Goal: Task Accomplishment & Management: Use online tool/utility

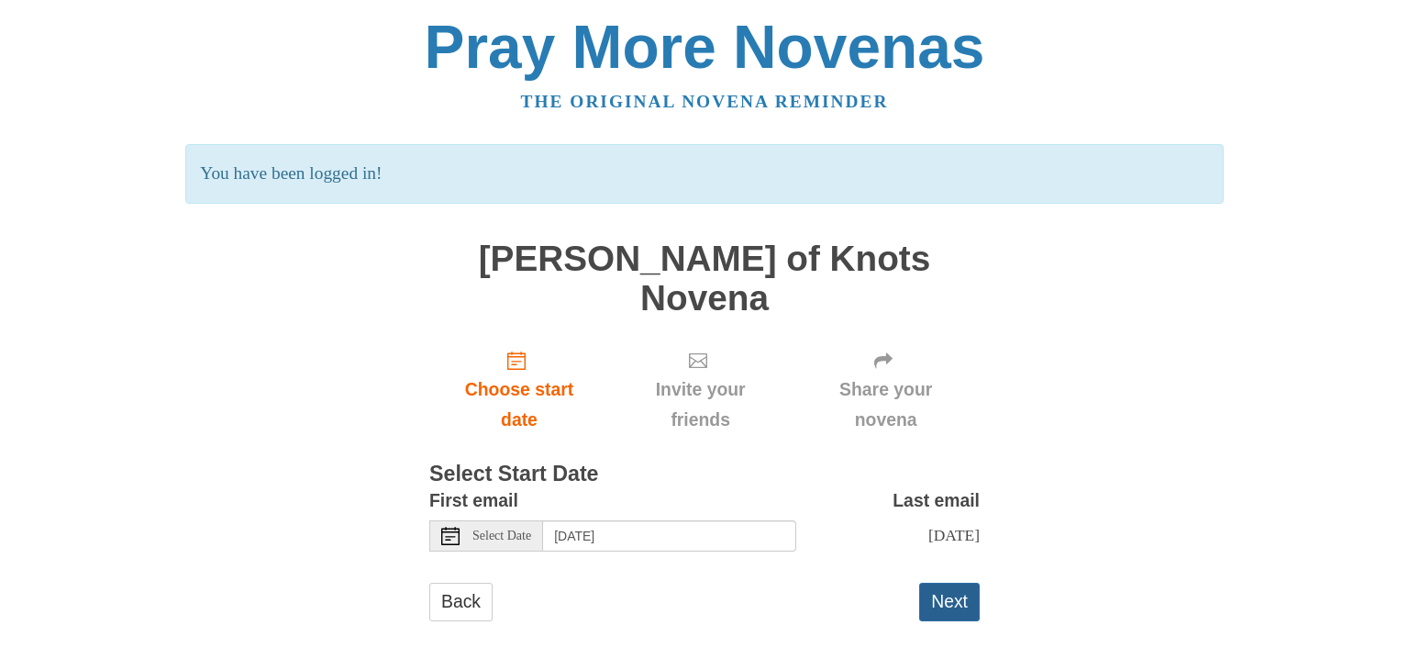
click at [949, 582] on button "Next" at bounding box center [949, 601] width 61 height 38
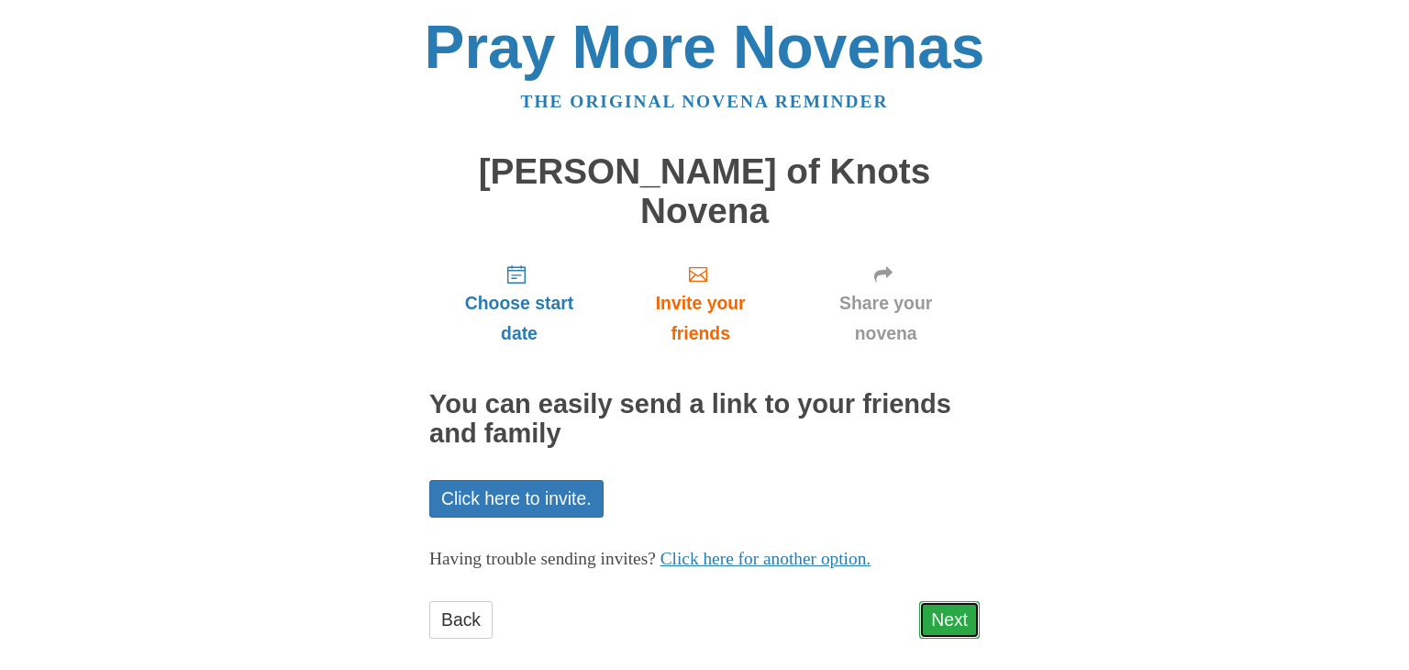
click at [952, 601] on link "Next" at bounding box center [949, 620] width 61 height 38
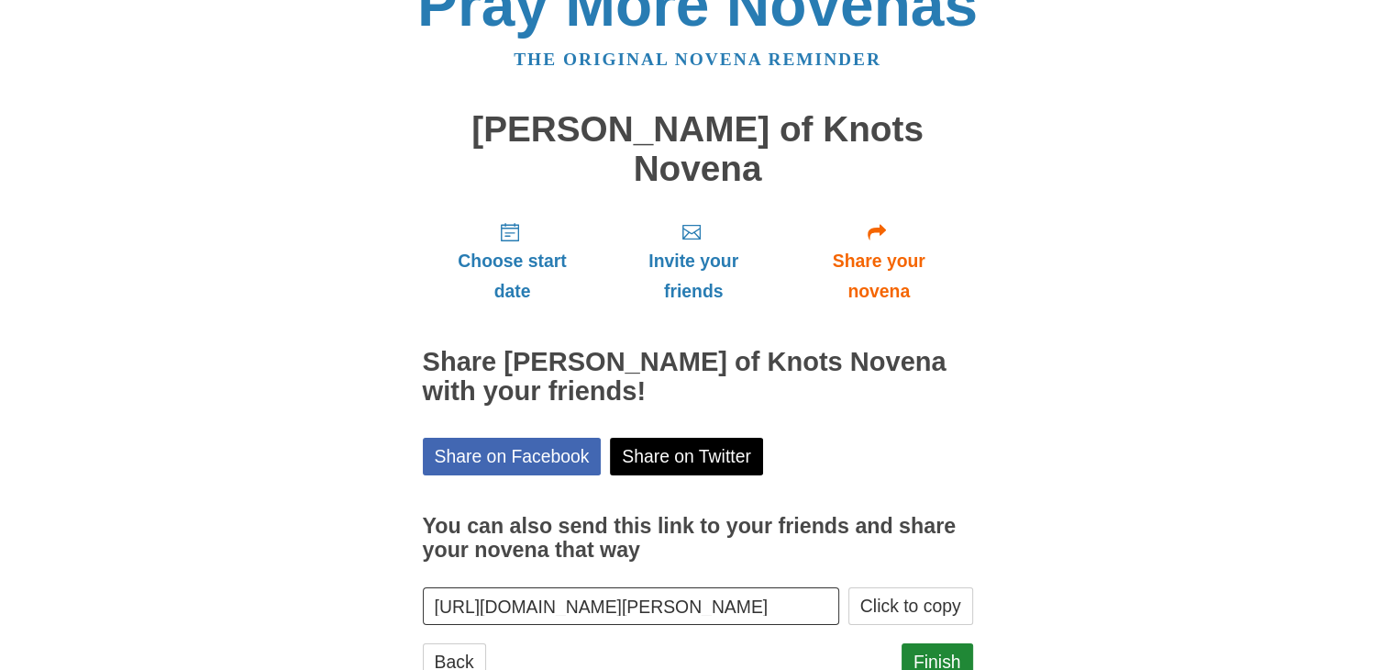
scroll to position [66, 0]
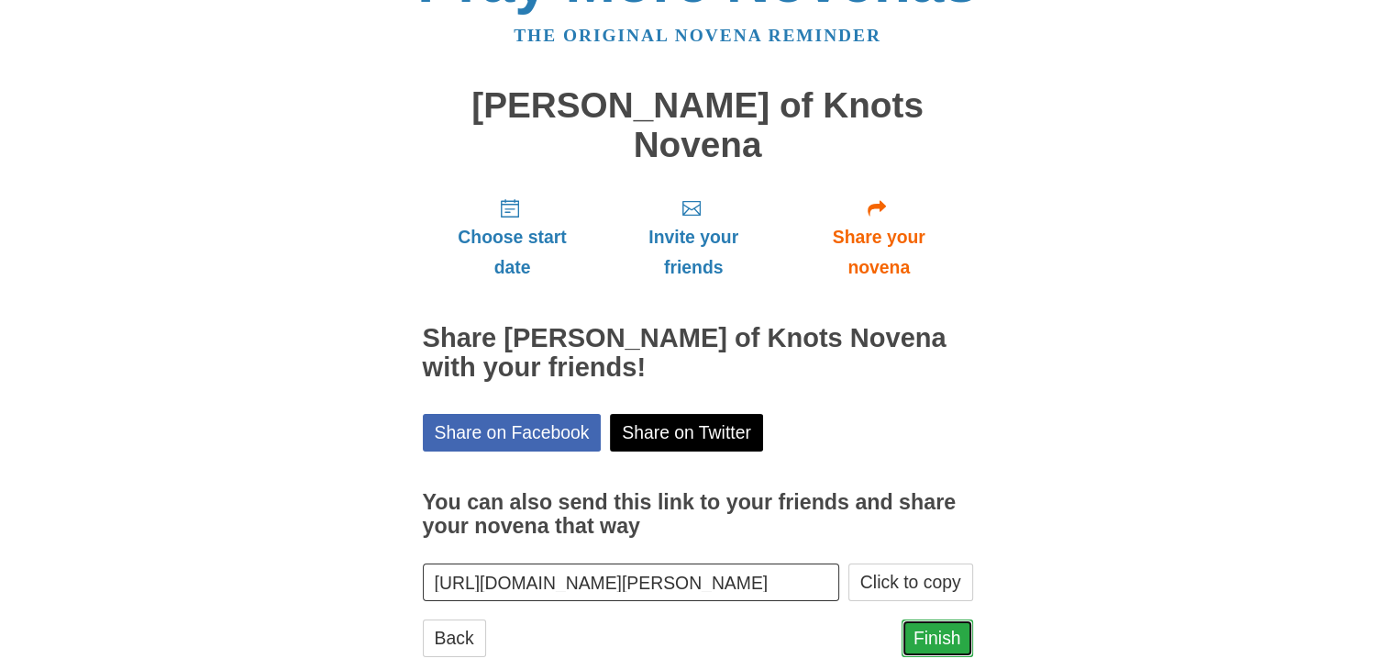
click at [937, 619] on link "Finish" at bounding box center [938, 638] width 72 height 38
